Goal: Task Accomplishment & Management: Manage account settings

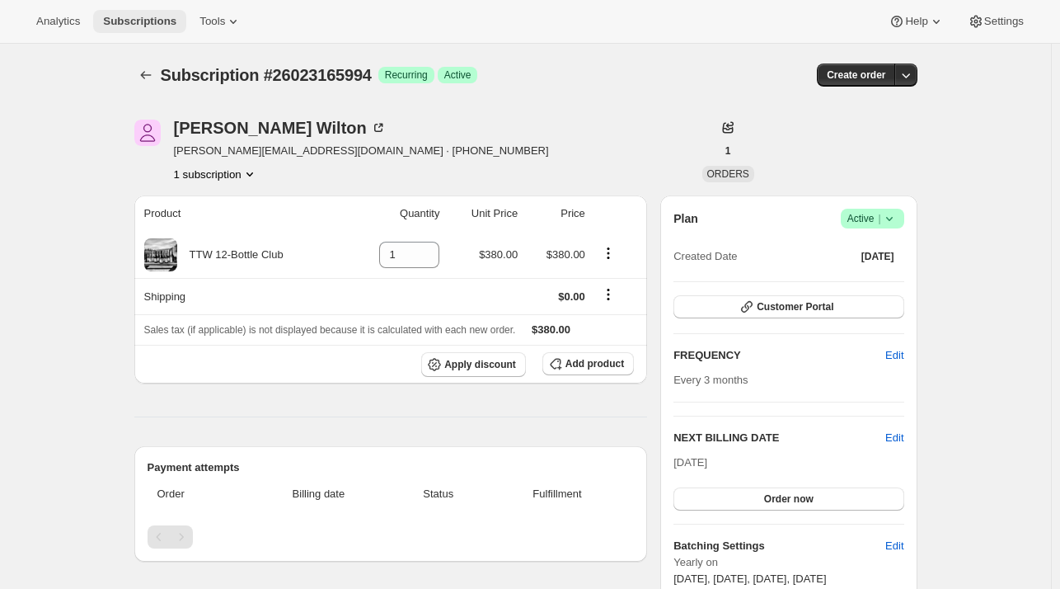
click at [118, 18] on span "Subscriptions" at bounding box center [139, 21] width 73 height 13
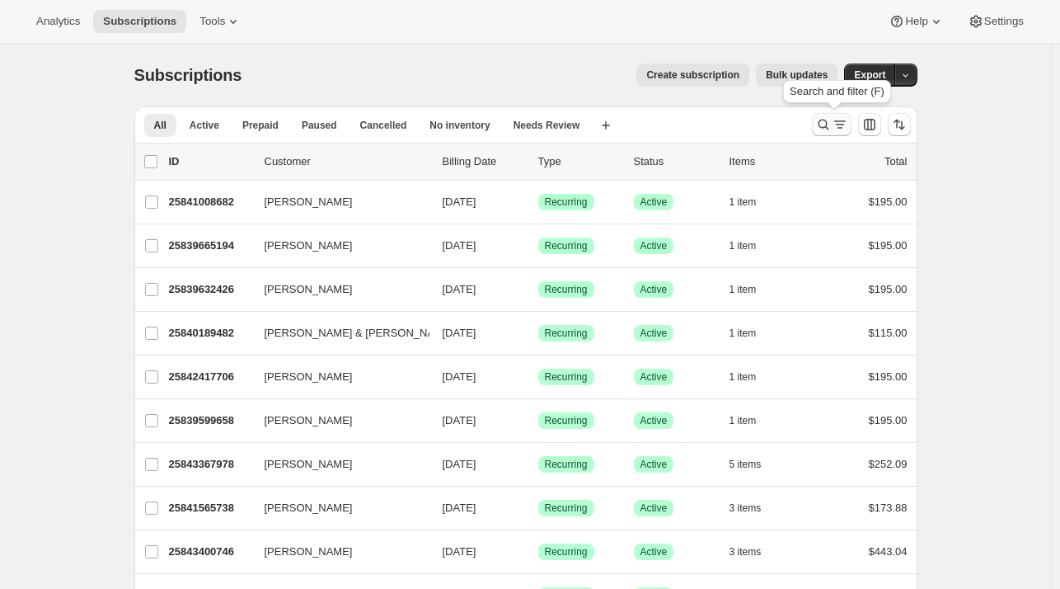
click at [832, 123] on icon "Search and filter results" at bounding box center [823, 124] width 16 height 16
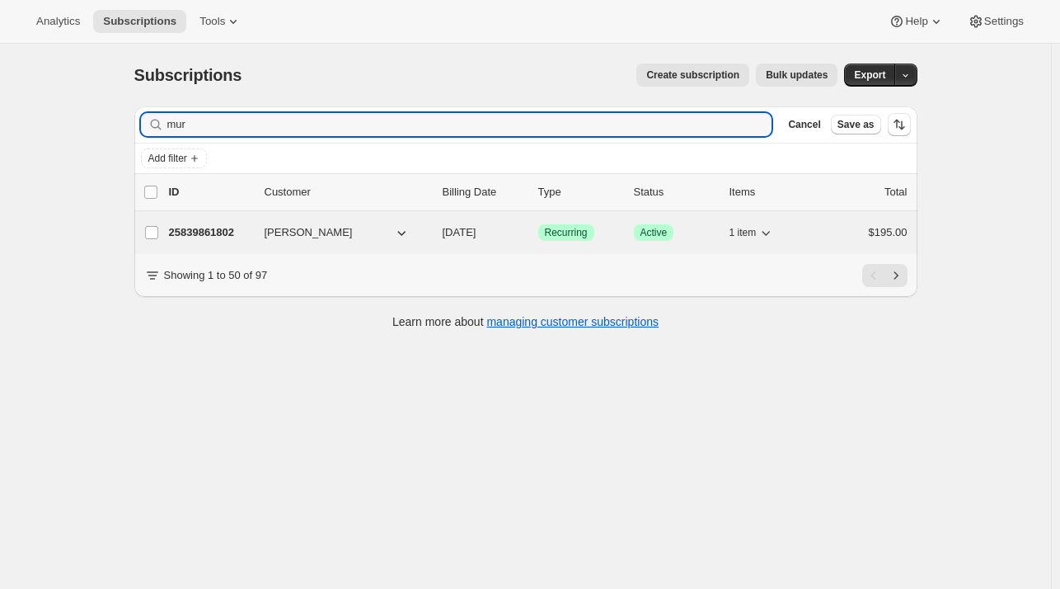
type input "mur"
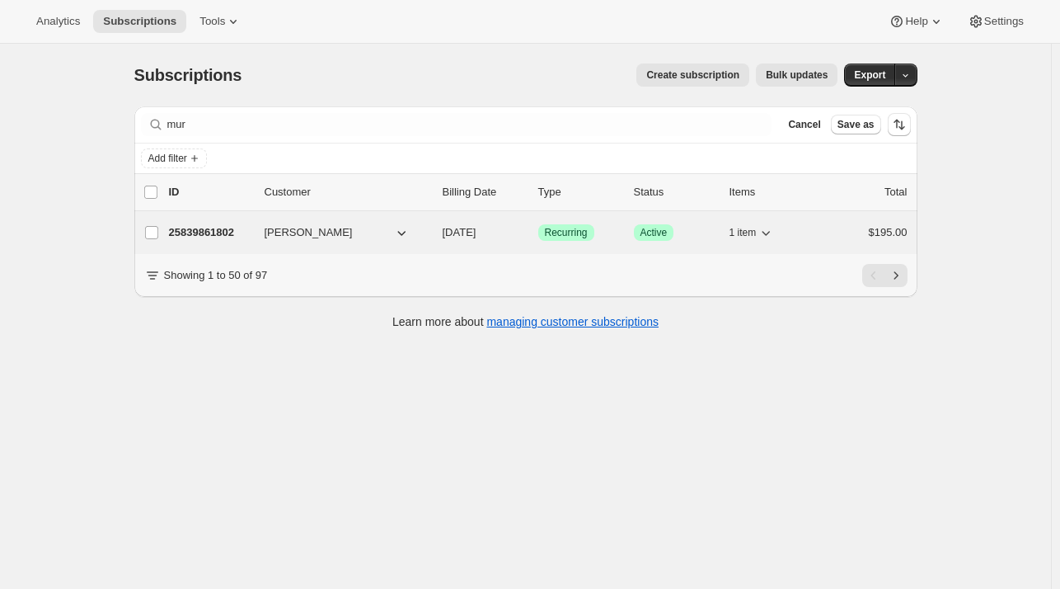
click at [280, 234] on span "Sally Murrey" at bounding box center [309, 232] width 88 height 16
click at [283, 228] on span "Sally Murrey" at bounding box center [309, 232] width 88 height 16
click at [220, 233] on p "25839861802" at bounding box center [210, 232] width 82 height 16
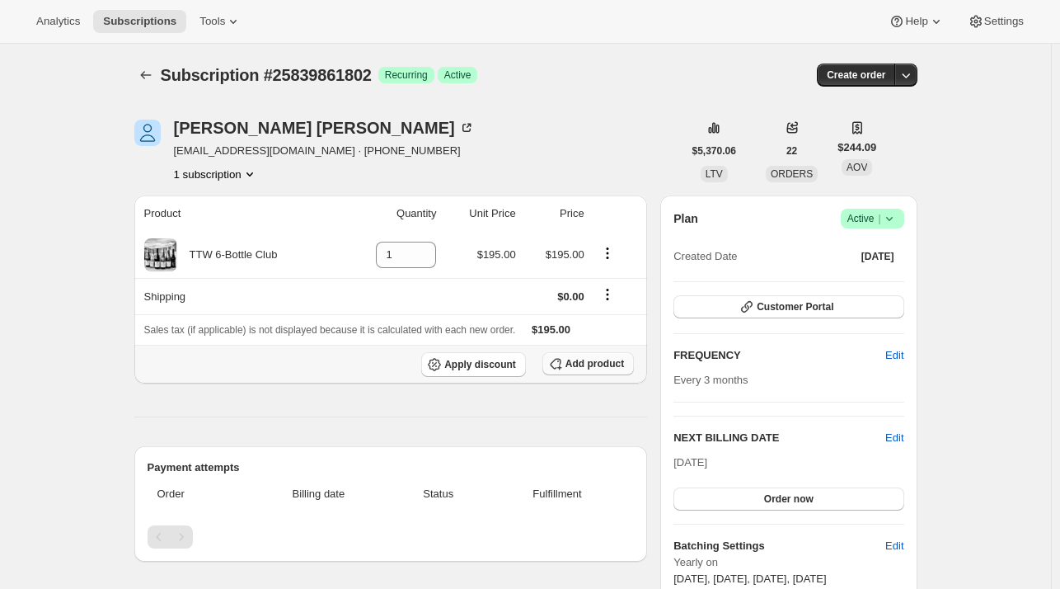
click at [574, 364] on span "Add product" at bounding box center [595, 363] width 59 height 13
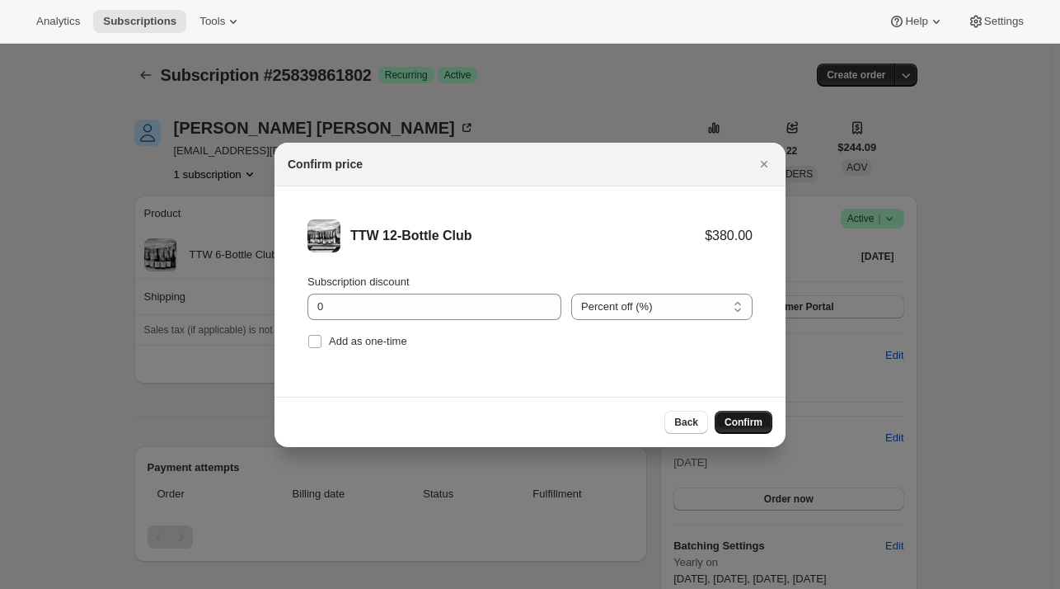
click at [742, 424] on span "Confirm" at bounding box center [744, 422] width 38 height 13
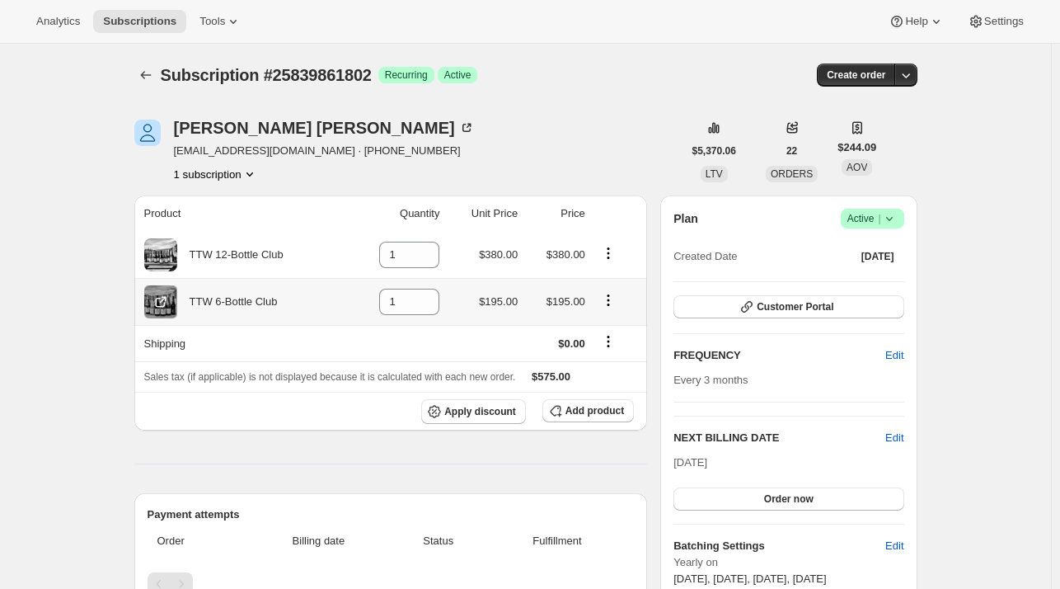
click at [610, 302] on icon "Product actions" at bounding box center [608, 300] width 16 height 16
click at [598, 336] on span "Remove" at bounding box center [602, 331] width 40 height 12
type input "0"
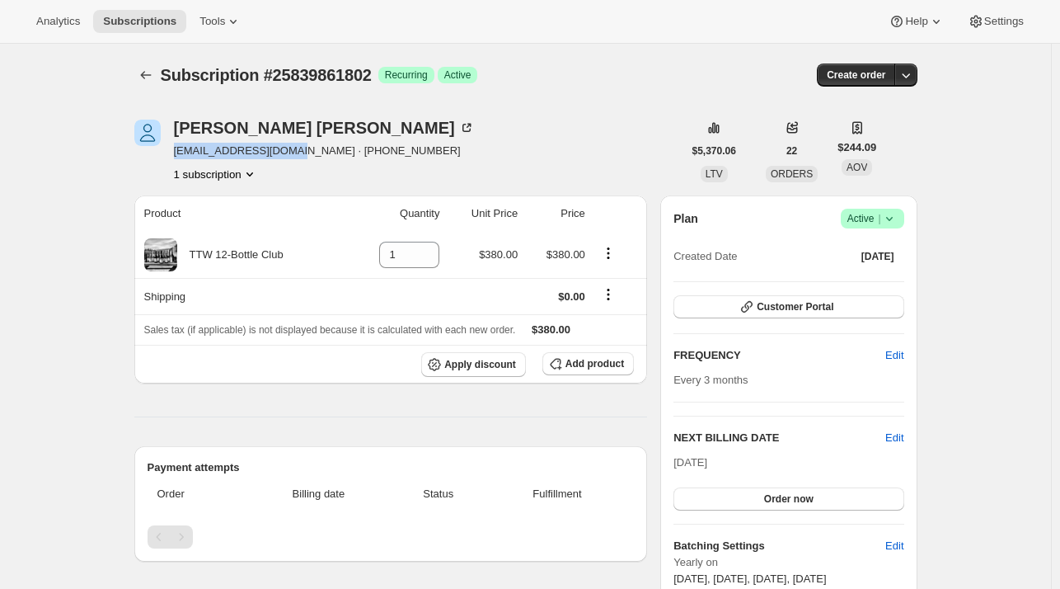
drag, startPoint x: 290, startPoint y: 155, endPoint x: 175, endPoint y: 153, distance: 115.5
click at [175, 153] on div "[PERSON_NAME] [EMAIL_ADDRESS][DOMAIN_NAME] · [PHONE_NUMBER] 1 subscription" at bounding box center [408, 151] width 548 height 63
copy span "[EMAIL_ADDRESS][DOMAIN_NAME]"
